Goal: Task Accomplishment & Management: Use online tool/utility

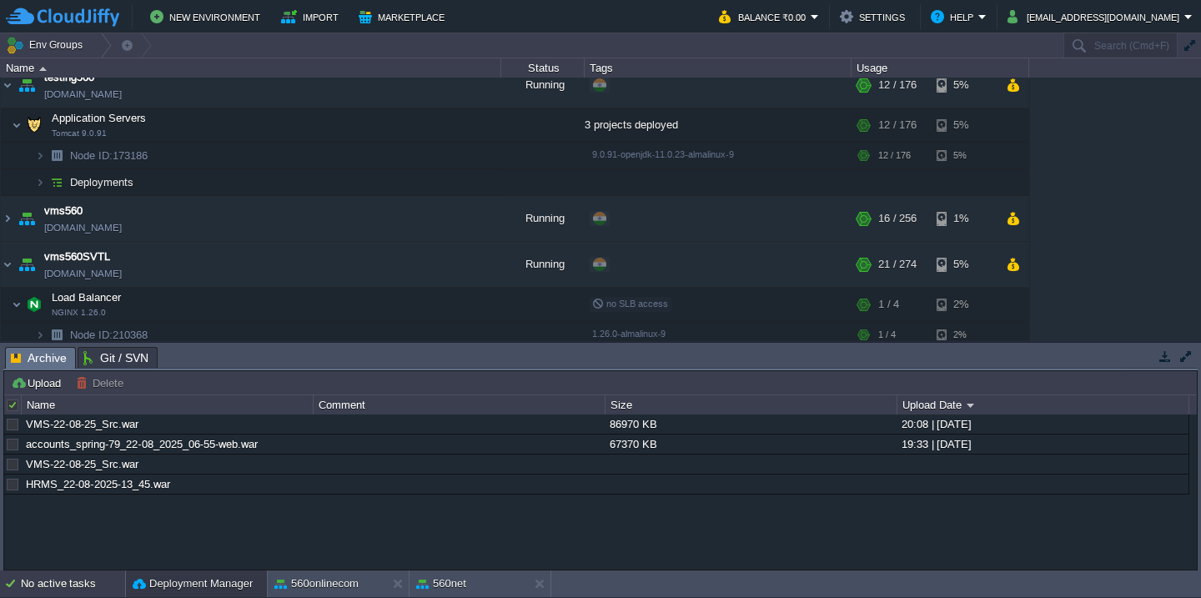
click at [61, 572] on div "No active tasks" at bounding box center [73, 584] width 104 height 27
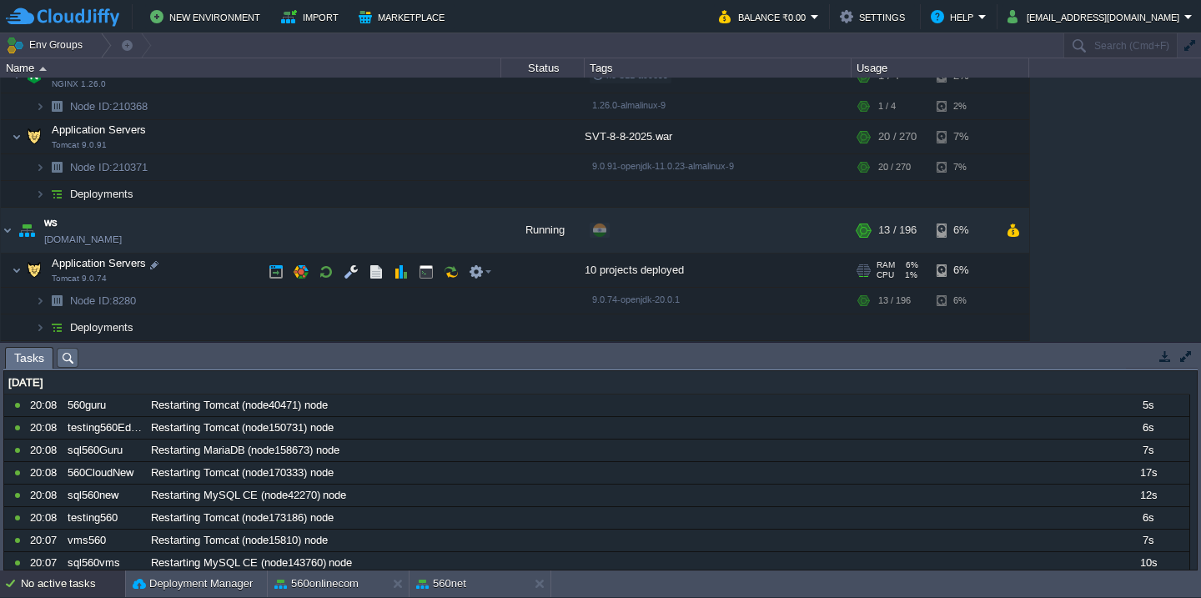
scroll to position [1576, 0]
click at [375, 271] on button "button" at bounding box center [376, 270] width 15 height 15
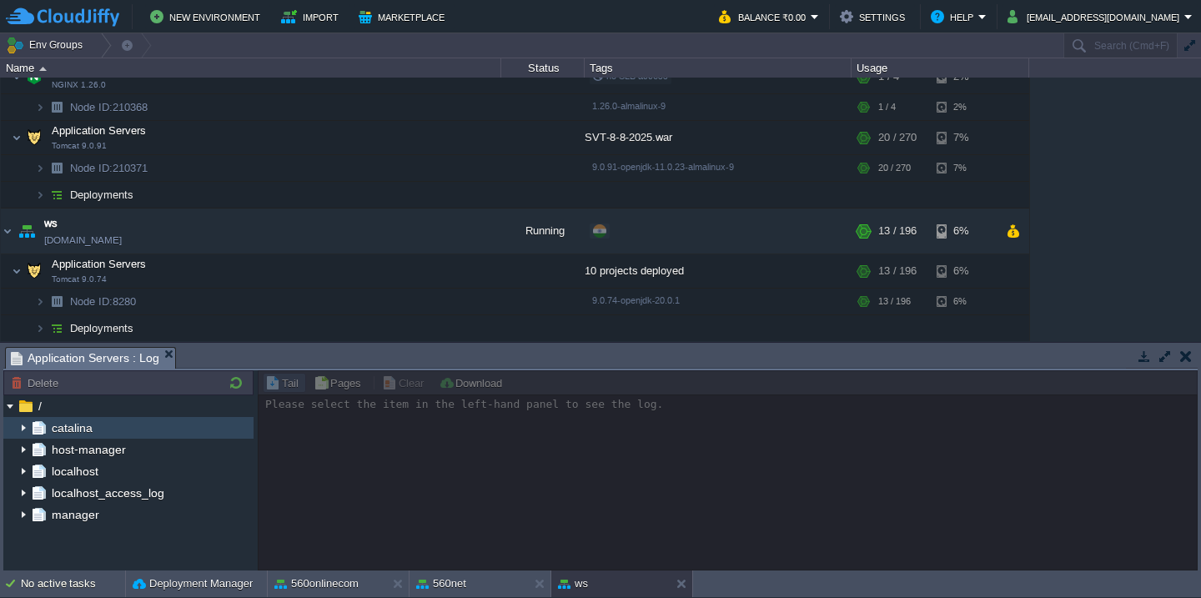
click at [23, 430] on img at bounding box center [23, 428] width 13 height 22
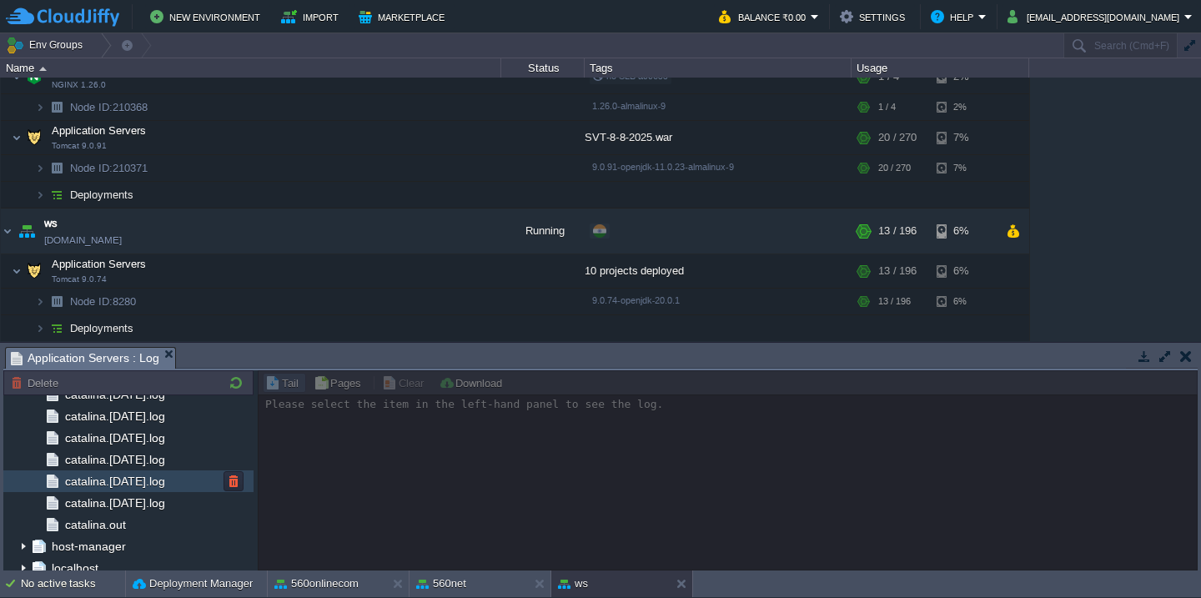
scroll to position [1951, 0]
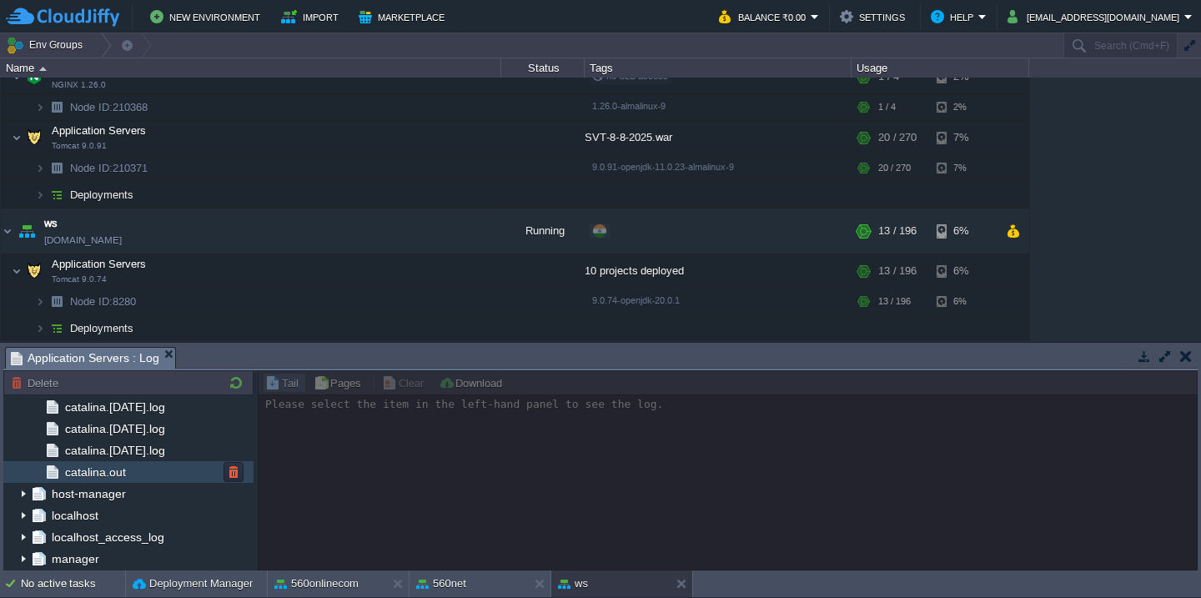
click at [149, 474] on div "catalina.out" at bounding box center [128, 472] width 250 height 22
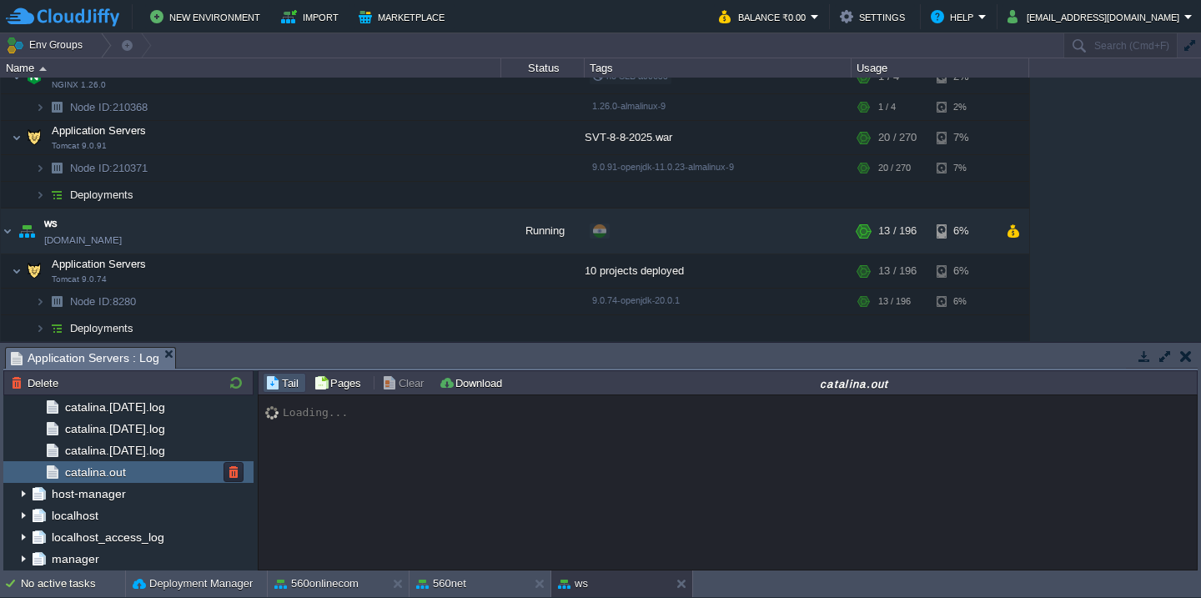
scroll to position [21077, 0]
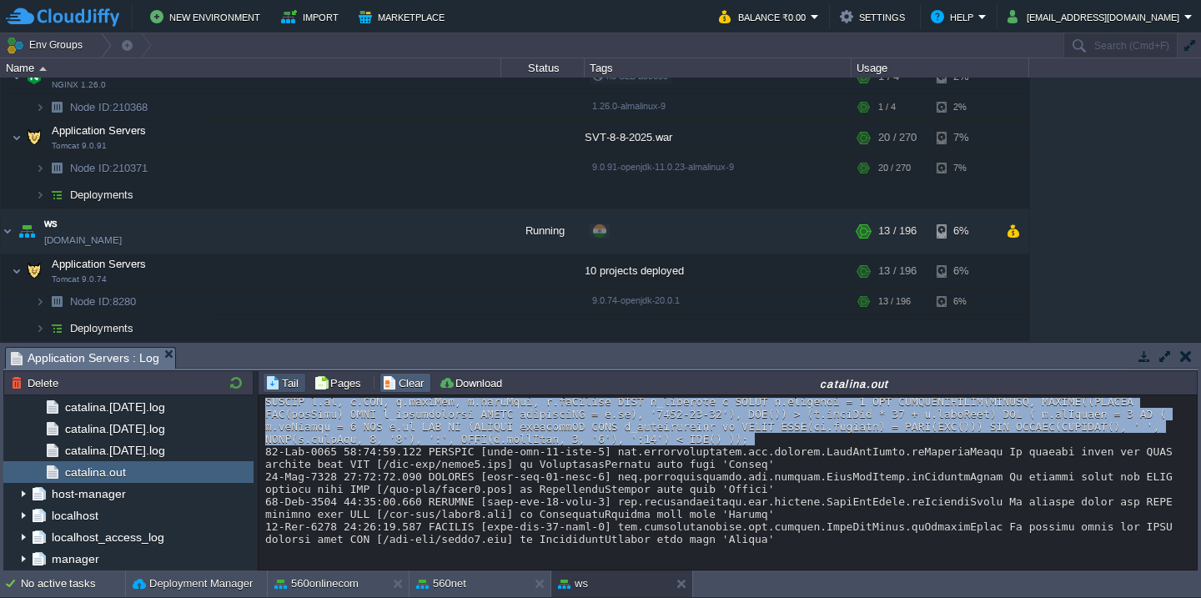
click at [394, 379] on button "Clear" at bounding box center [405, 382] width 47 height 15
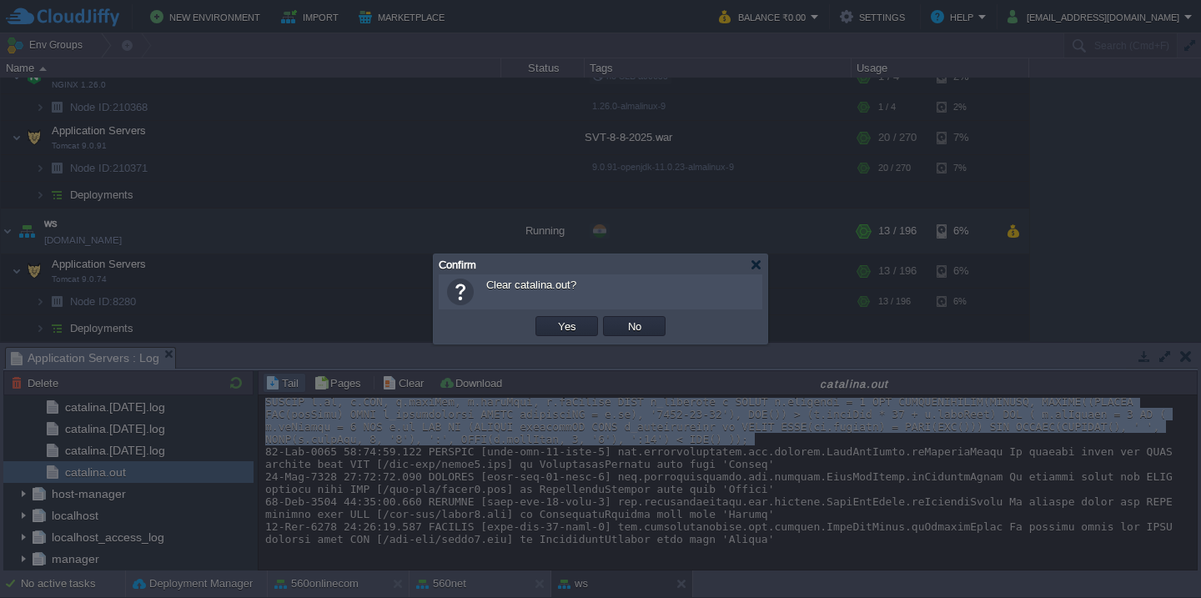
click at [553, 319] on button "Yes" at bounding box center [567, 326] width 28 height 15
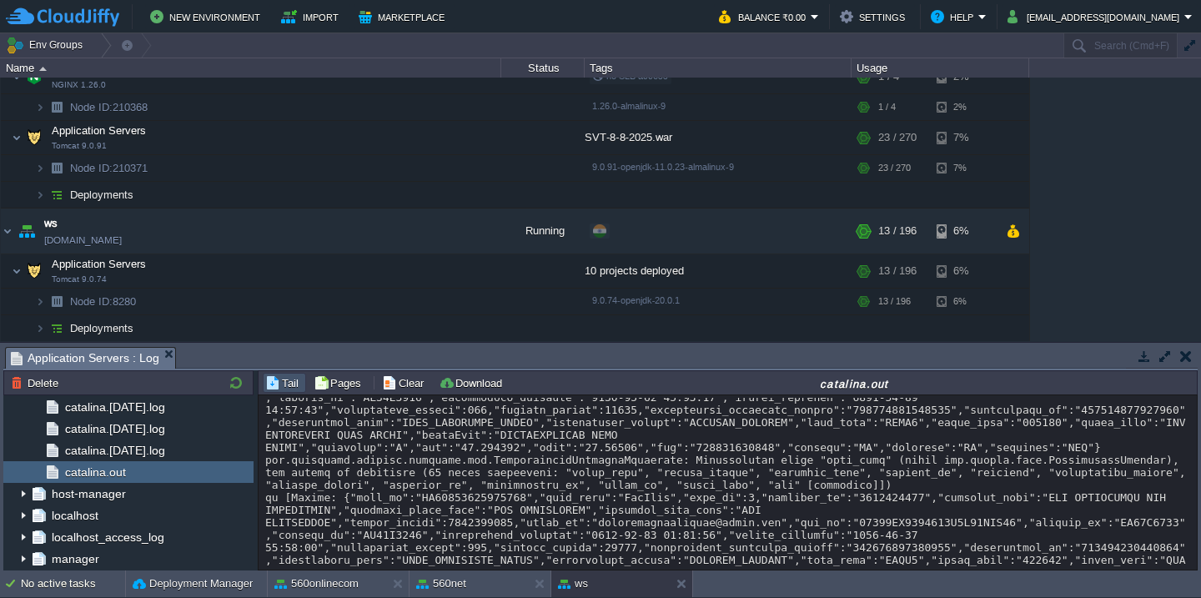
scroll to position [0, 0]
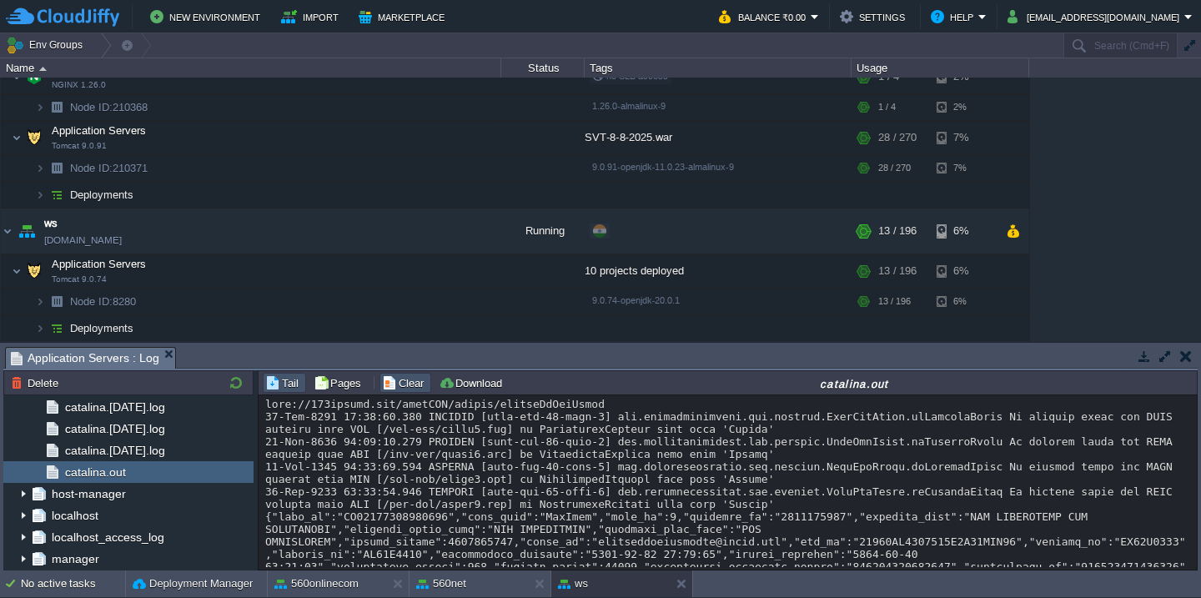
click at [400, 385] on button "Clear" at bounding box center [405, 382] width 47 height 15
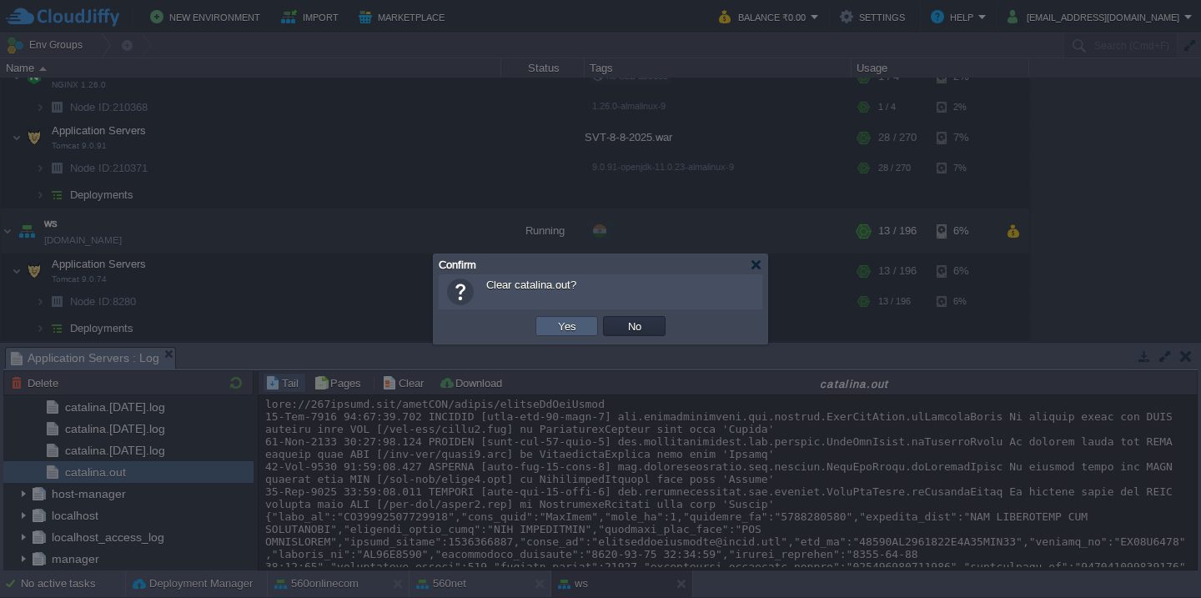
click at [551, 327] on td "Yes" at bounding box center [567, 326] width 63 height 20
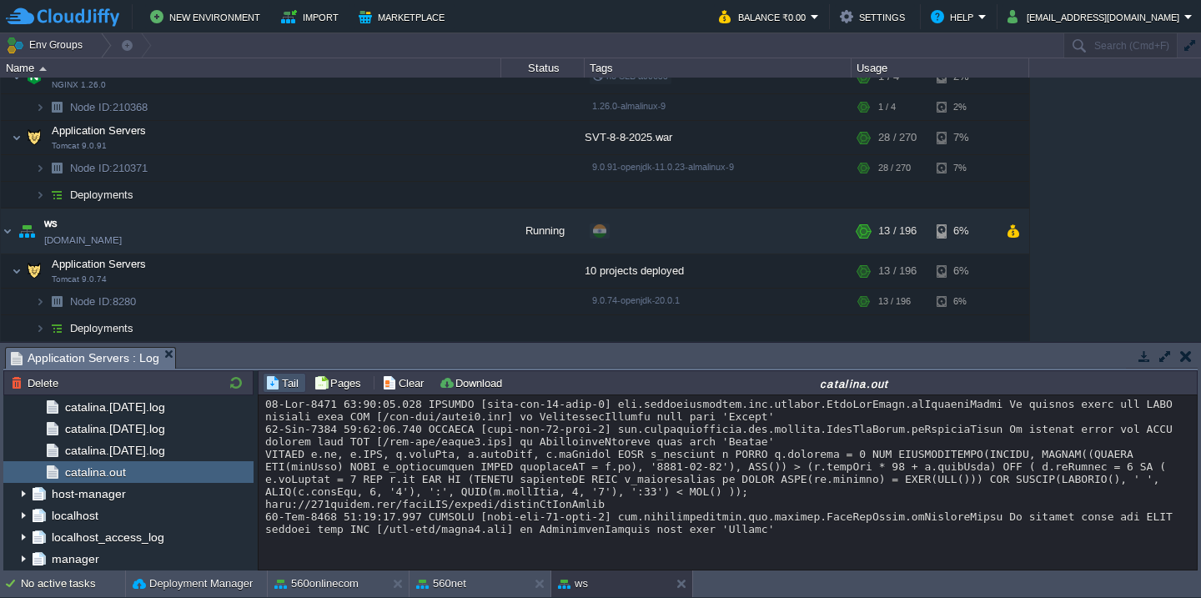
scroll to position [3, 0]
click at [556, 490] on div at bounding box center [727, 467] width 925 height 138
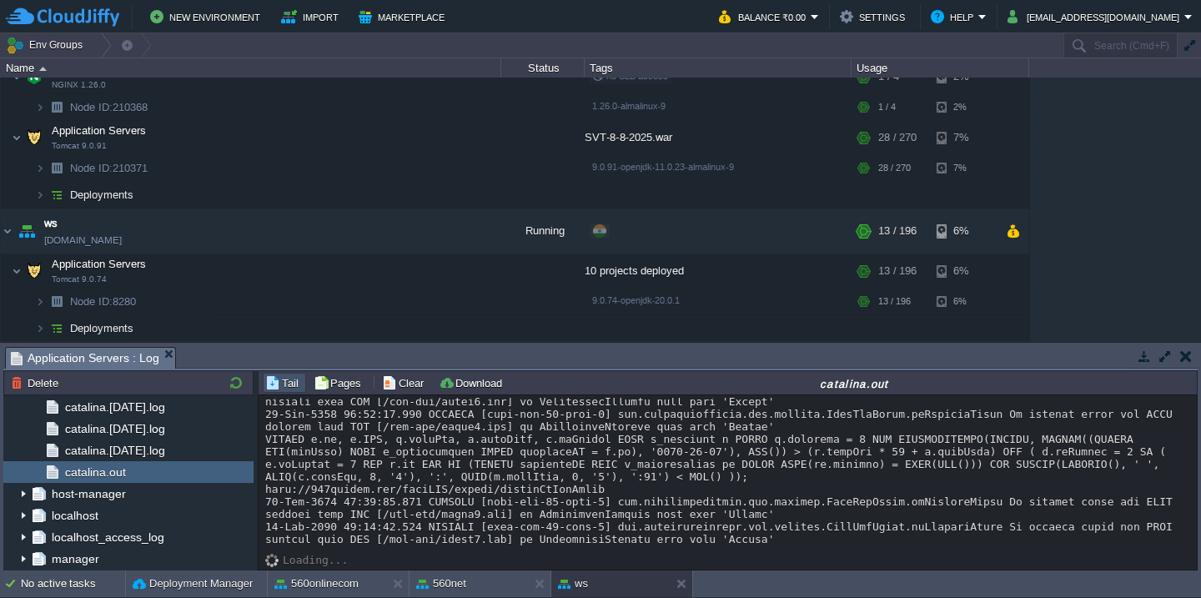
scroll to position [53, 0]
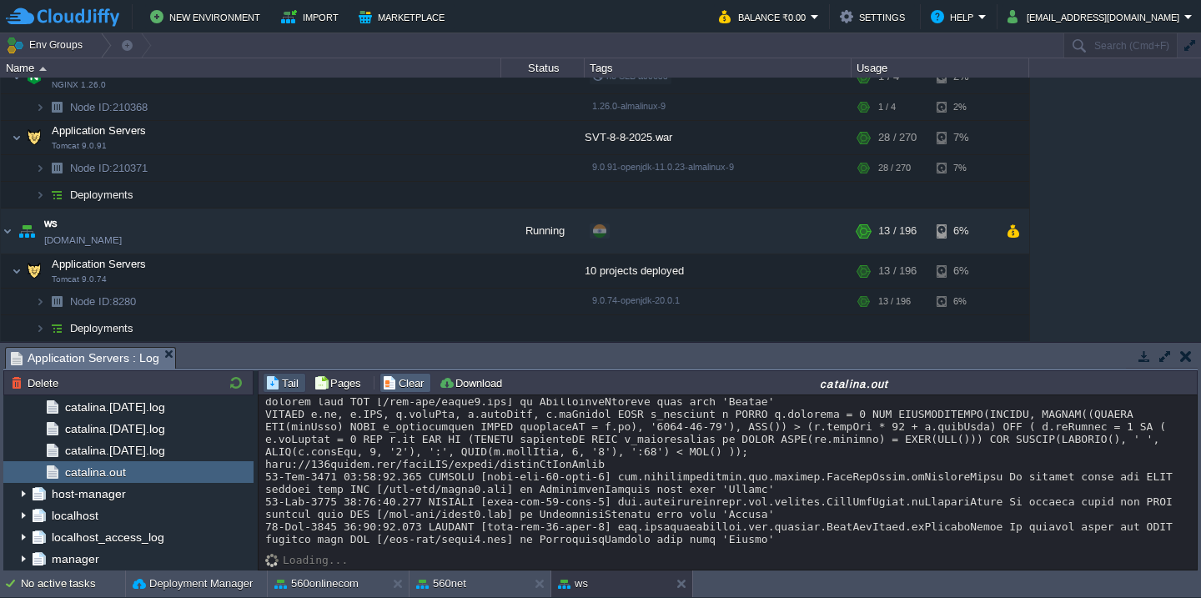
click at [404, 376] on button "Clear" at bounding box center [405, 382] width 47 height 15
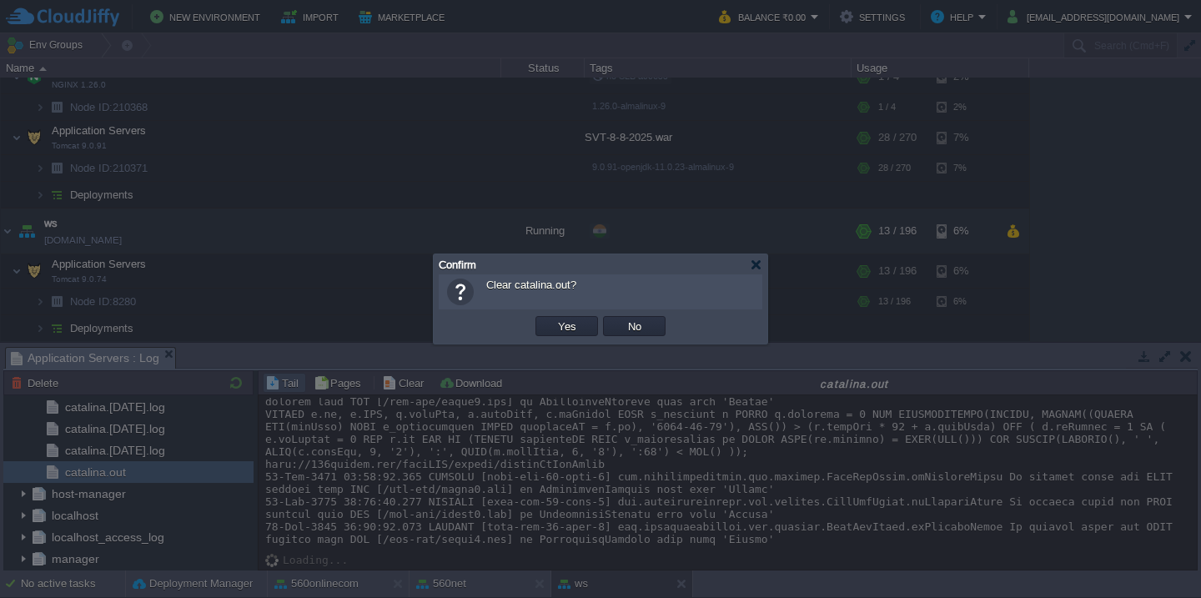
click at [553, 319] on button "Yes" at bounding box center [567, 326] width 28 height 15
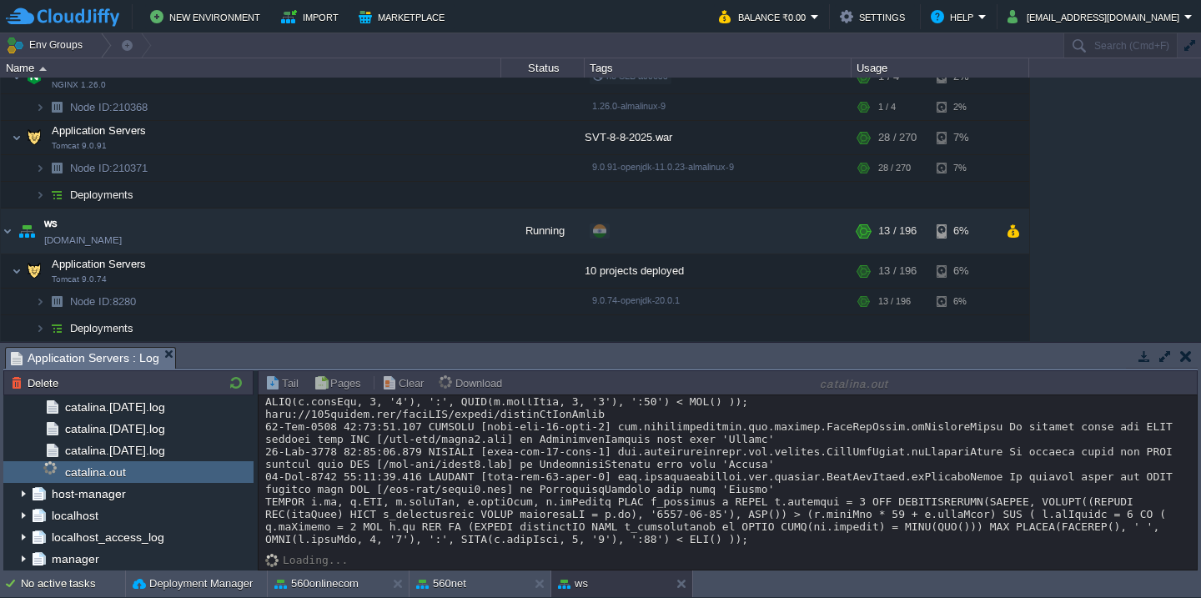
scroll to position [0, 0]
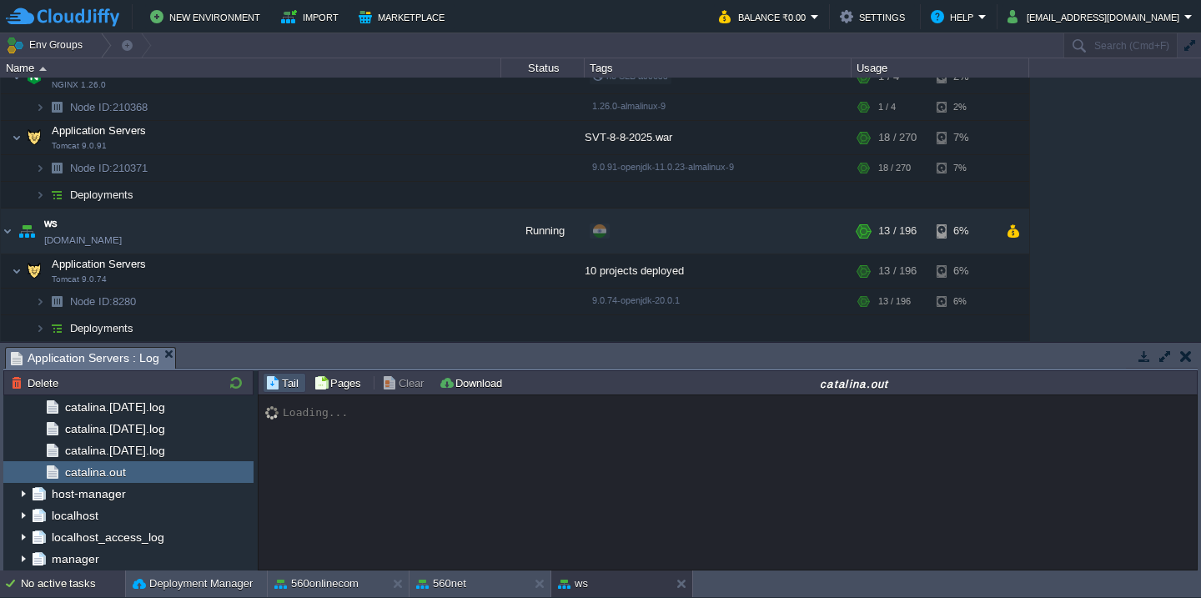
click at [45, 587] on div "No active tasks" at bounding box center [73, 584] width 104 height 27
